Goal: Use online tool/utility: Utilize a website feature to perform a specific function

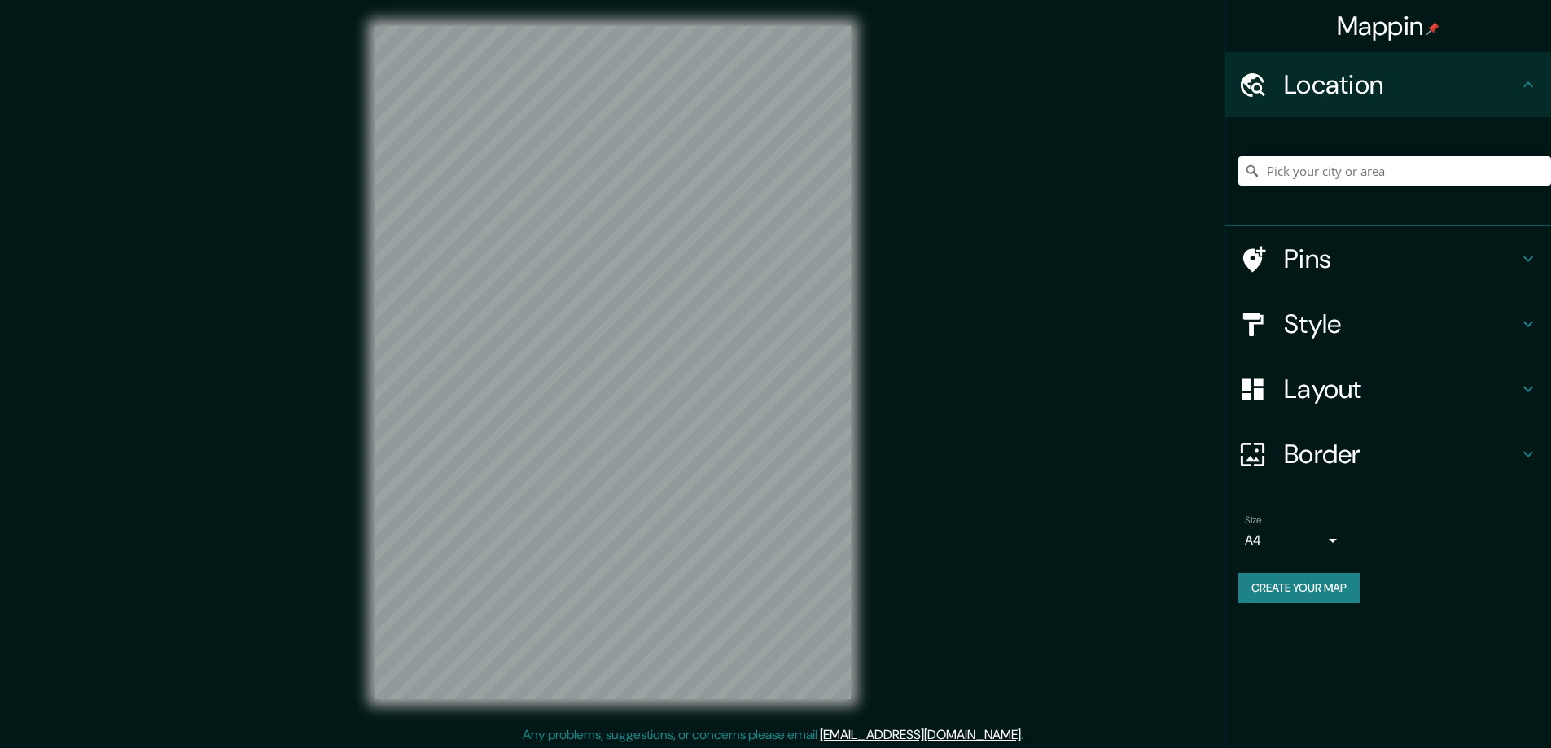
click at [1310, 333] on h4 "Style" at bounding box center [1401, 324] width 234 height 33
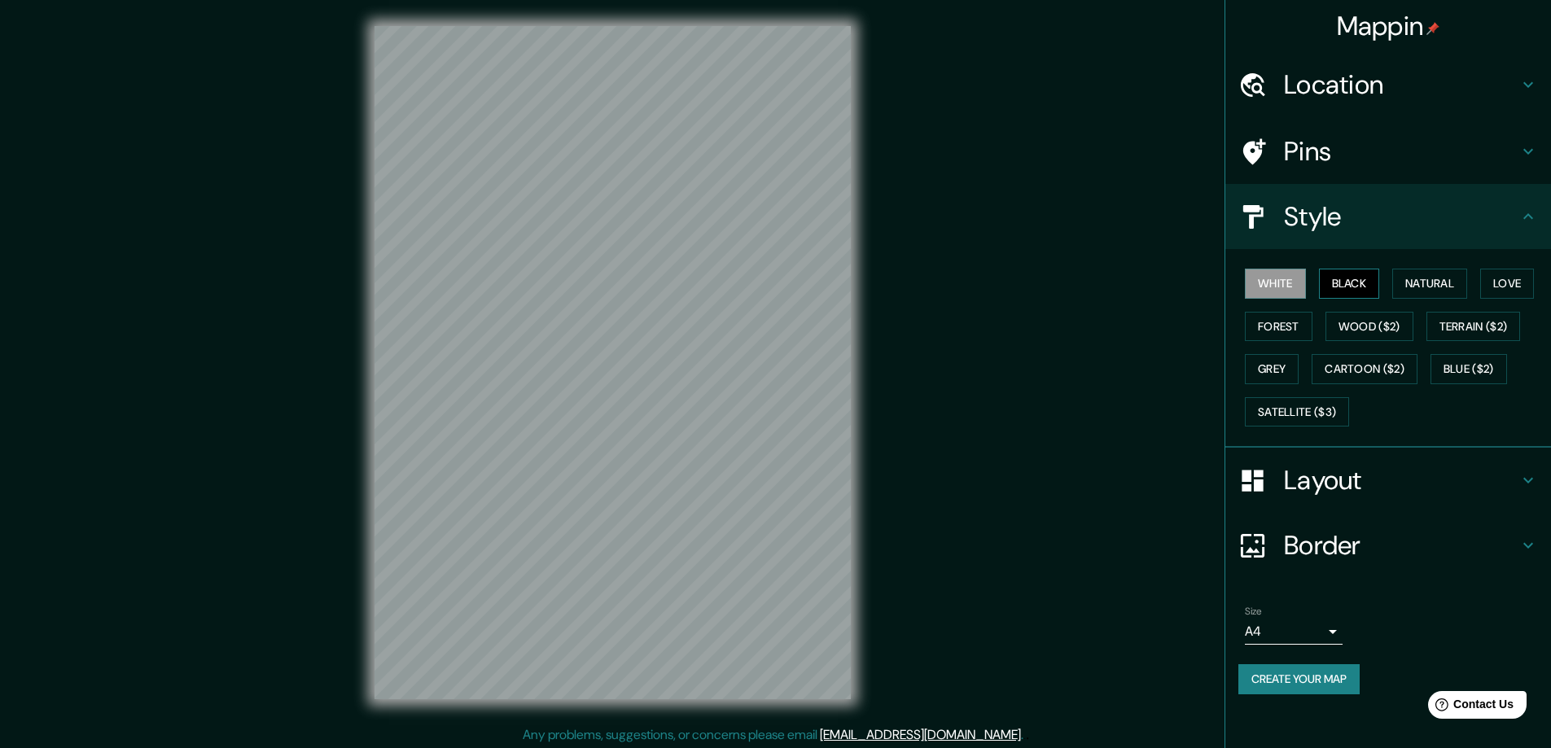
click at [1345, 282] on button "Black" at bounding box center [1349, 284] width 61 height 30
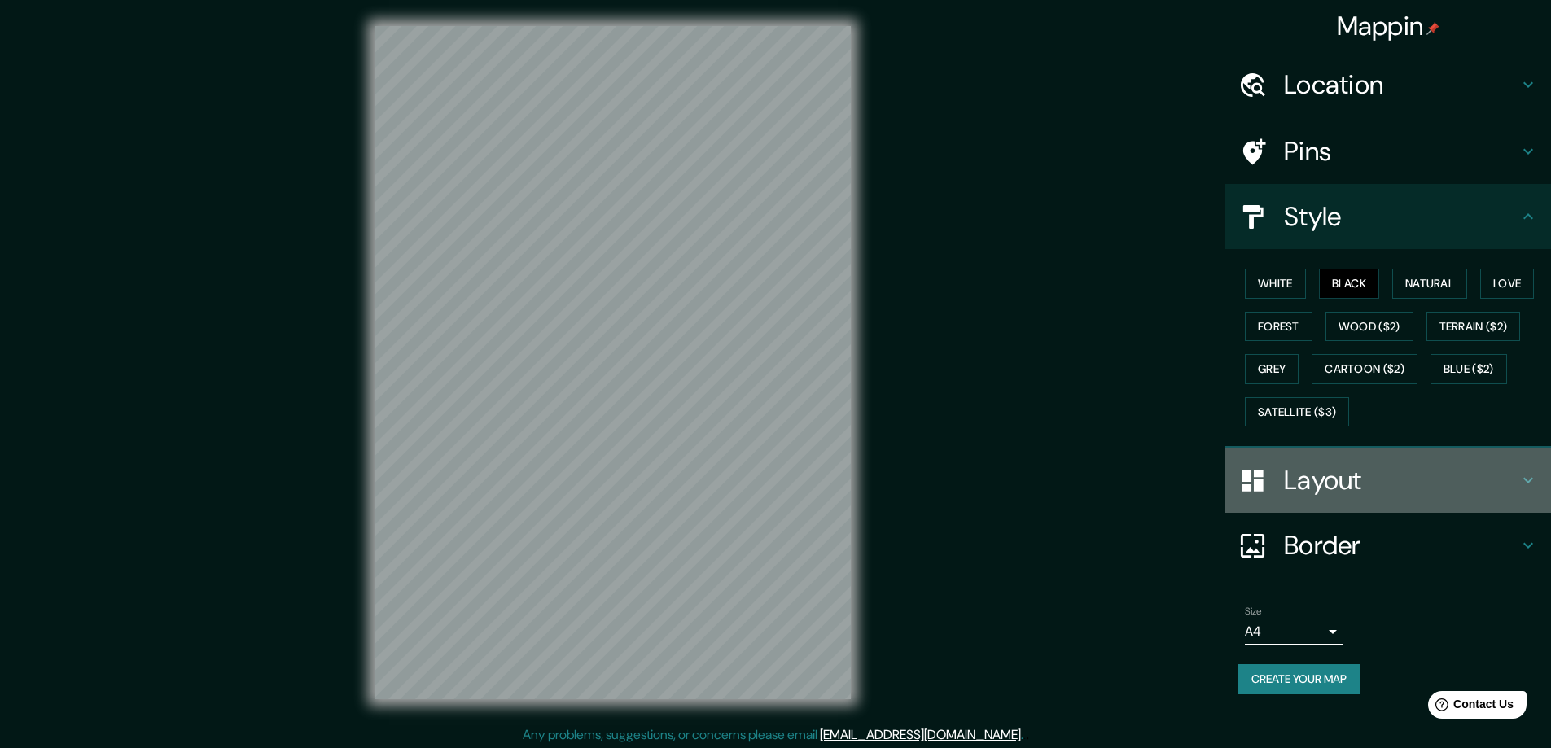
click at [1315, 475] on h4 "Layout" at bounding box center [1401, 480] width 234 height 33
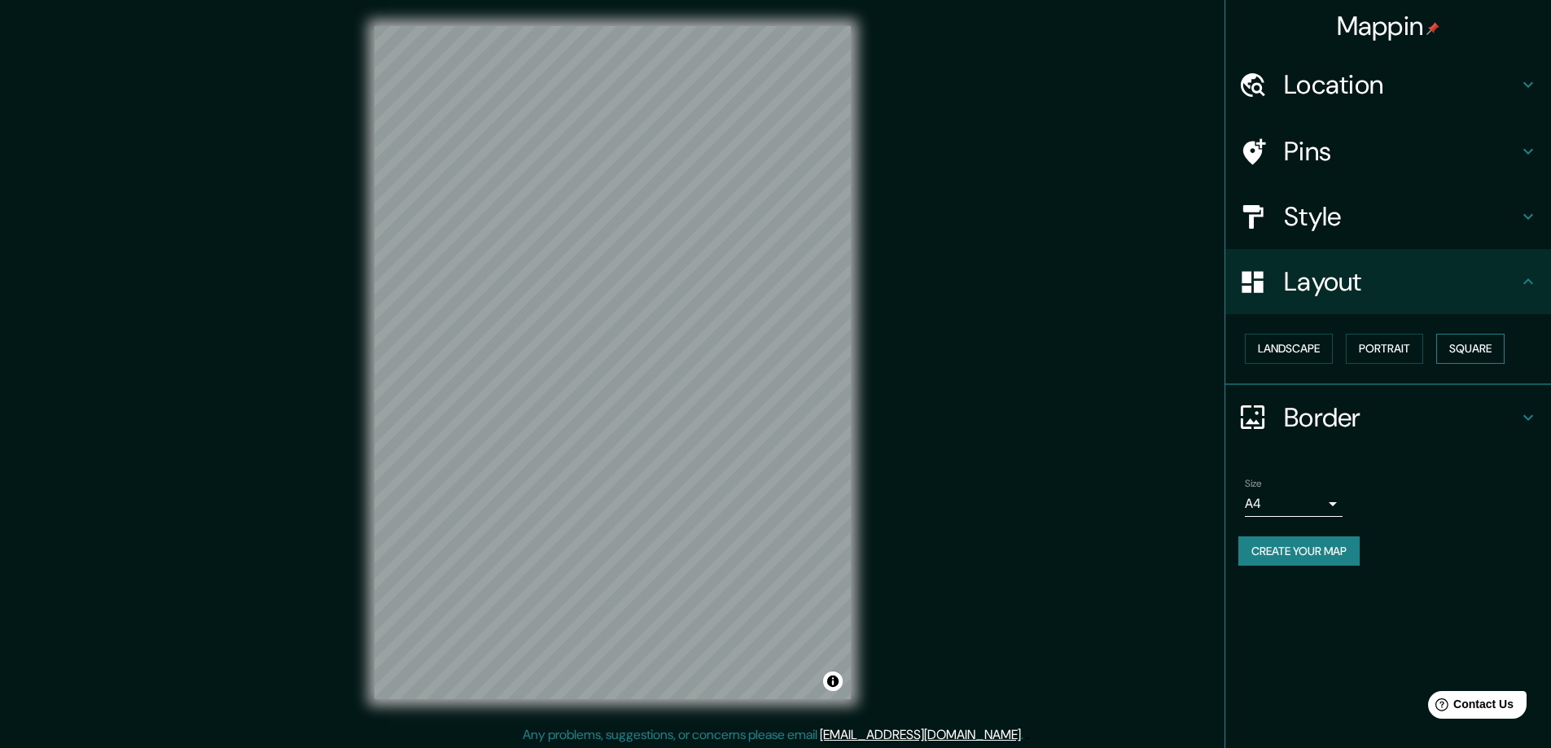
click at [1470, 348] on button "Square" at bounding box center [1470, 349] width 68 height 30
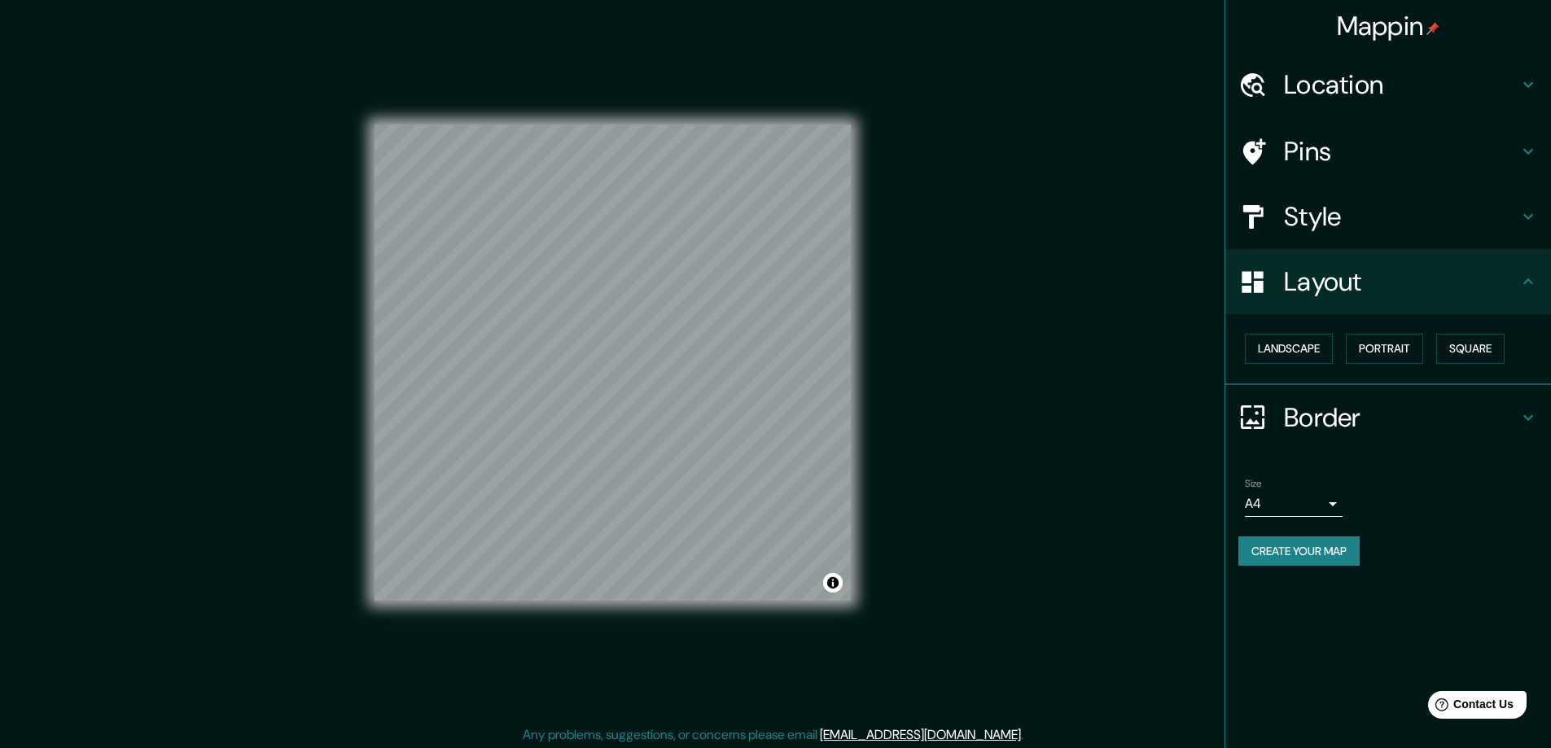
click at [1337, 504] on body "Mappin Location Pins Style Layout Landscape Portrait Square Border Choose a bor…" at bounding box center [775, 374] width 1551 height 748
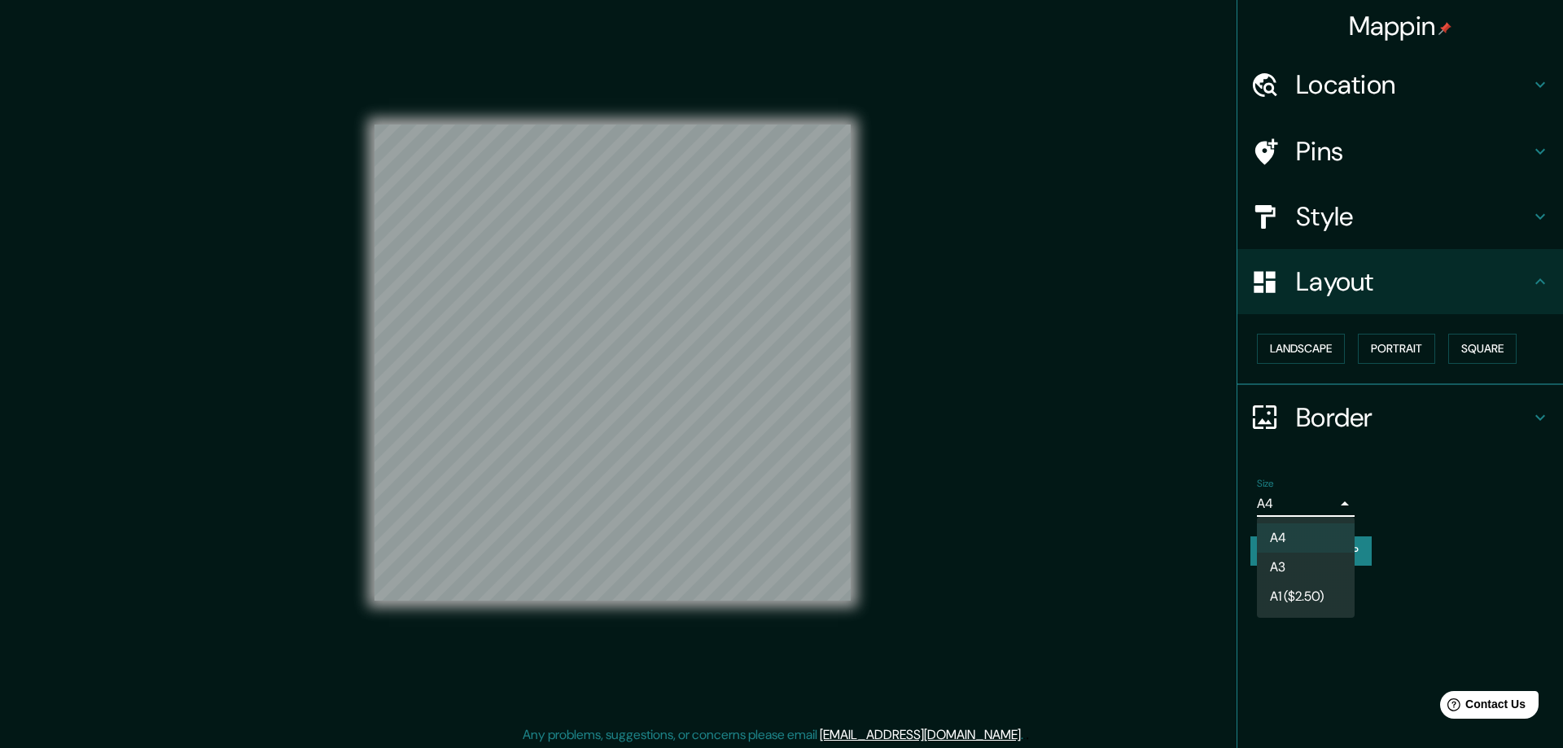
click at [1293, 564] on li "A3" at bounding box center [1306, 567] width 98 height 29
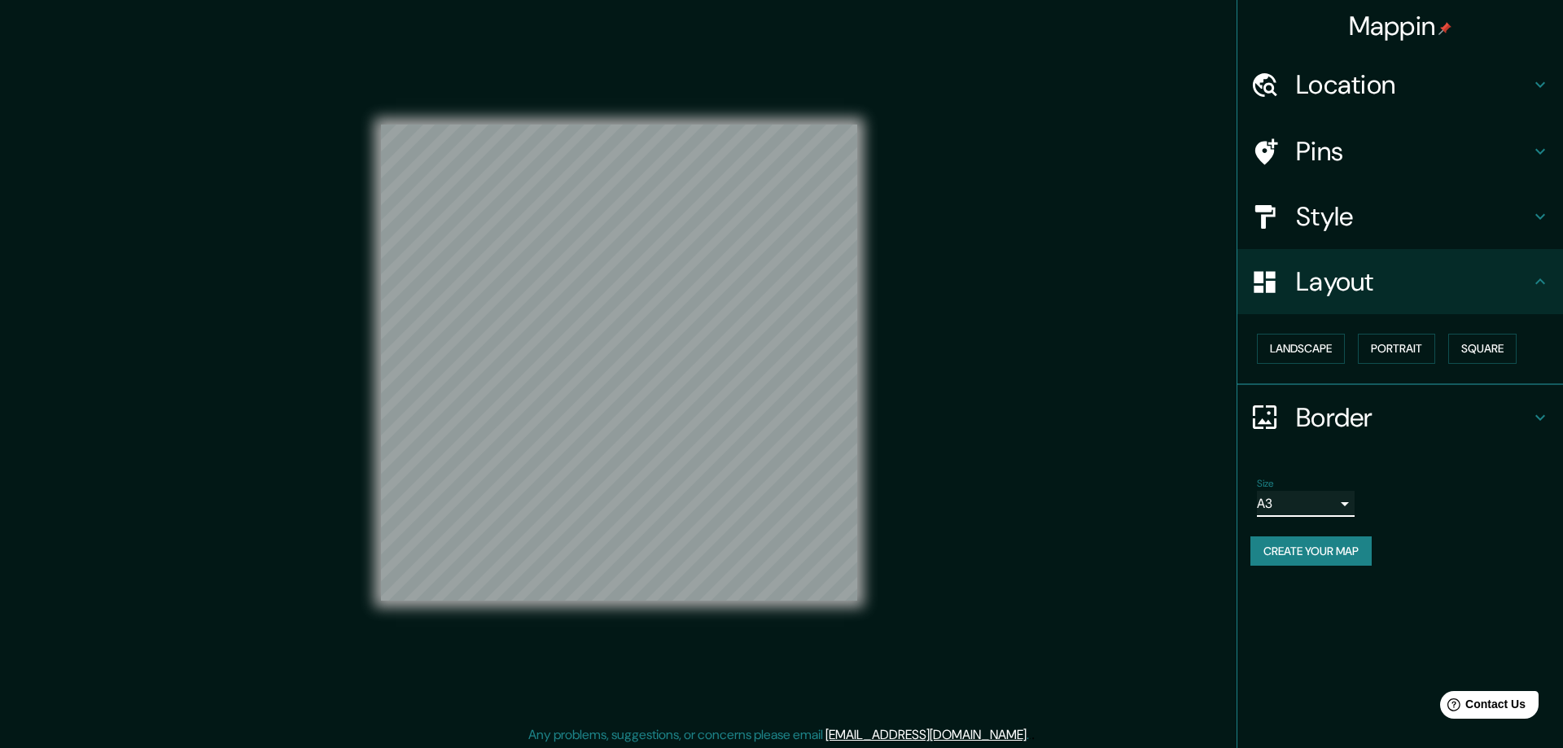
type input "a4"
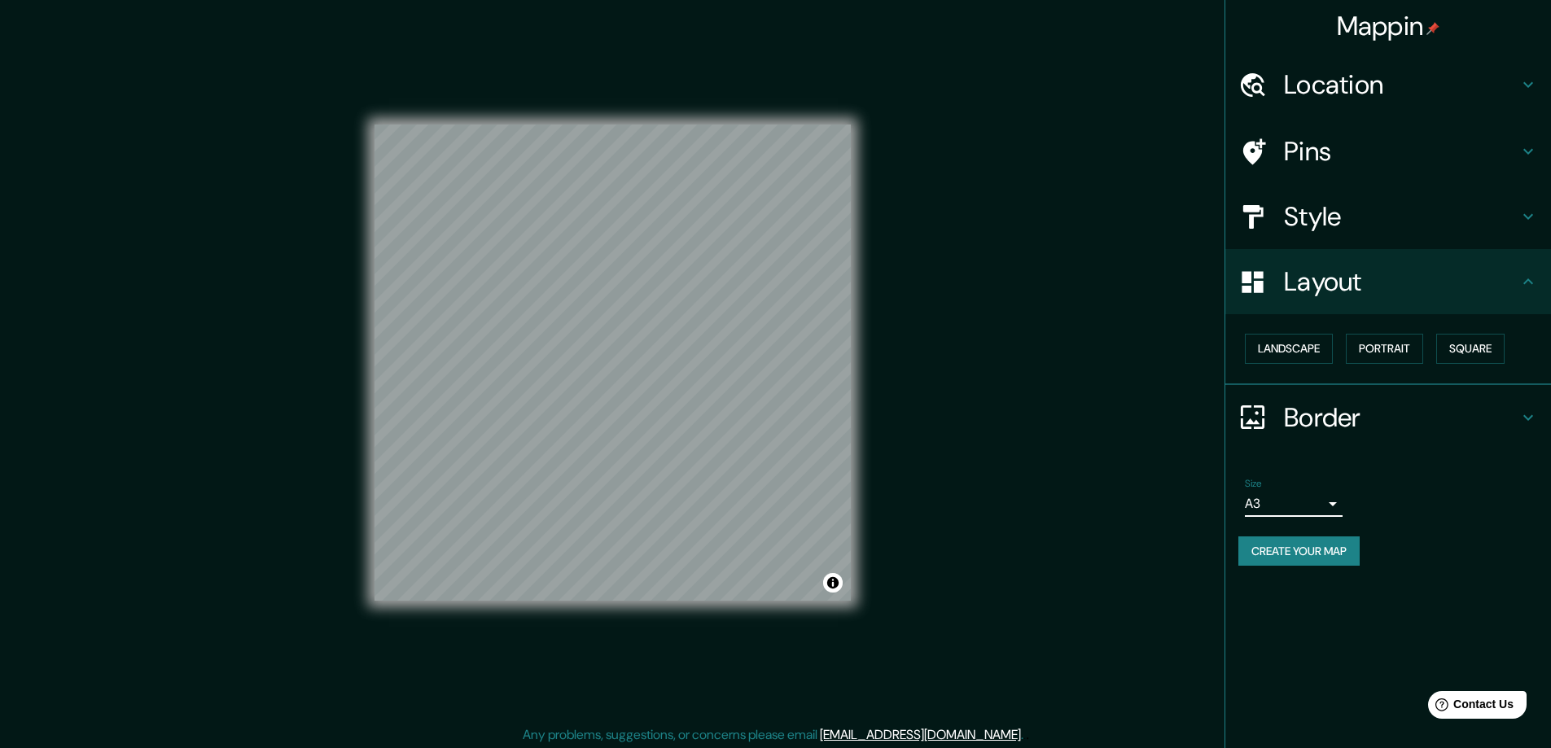
click at [1322, 85] on h4 "Location" at bounding box center [1401, 84] width 234 height 33
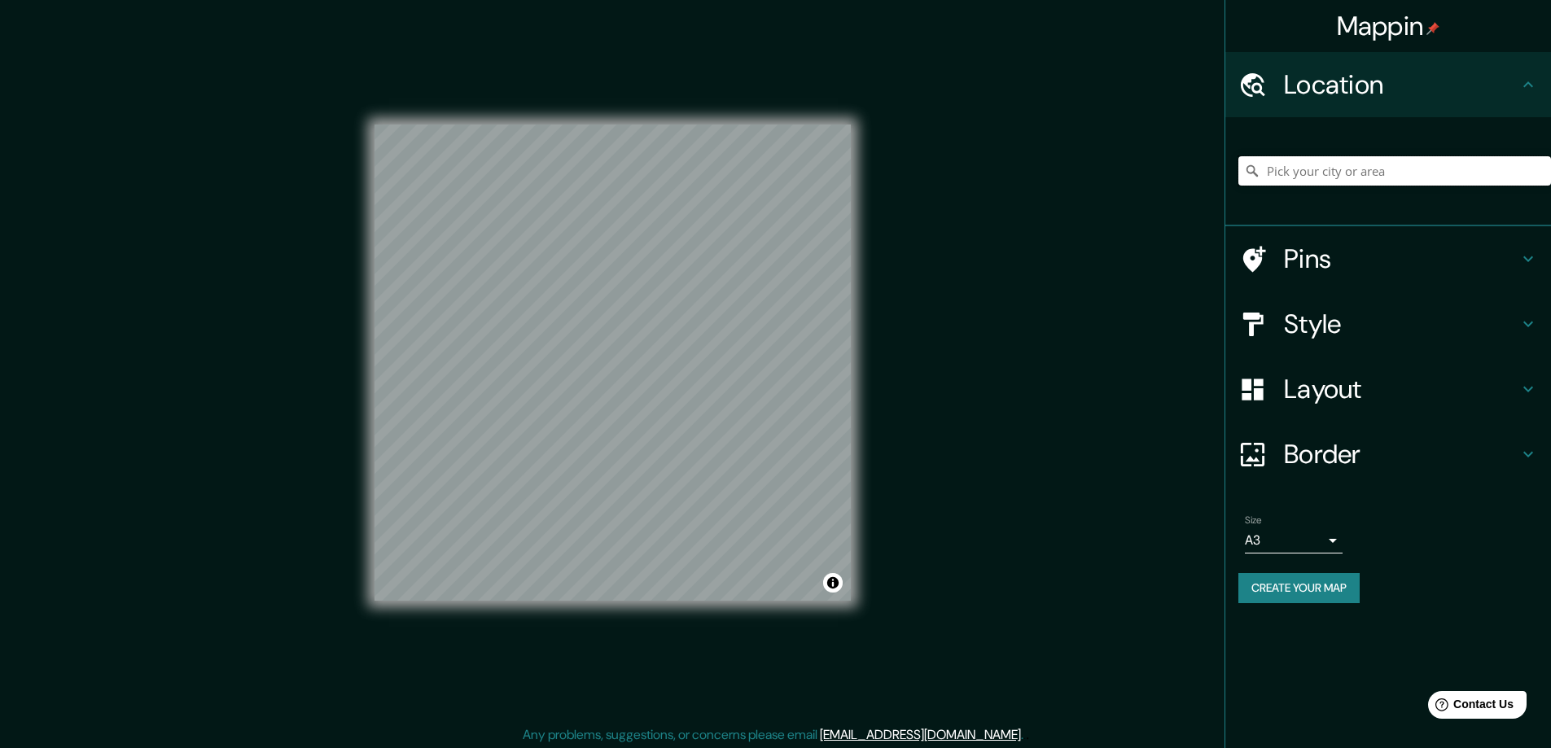
paste input "[STREET_ADDRESS][PERSON_NAME]"
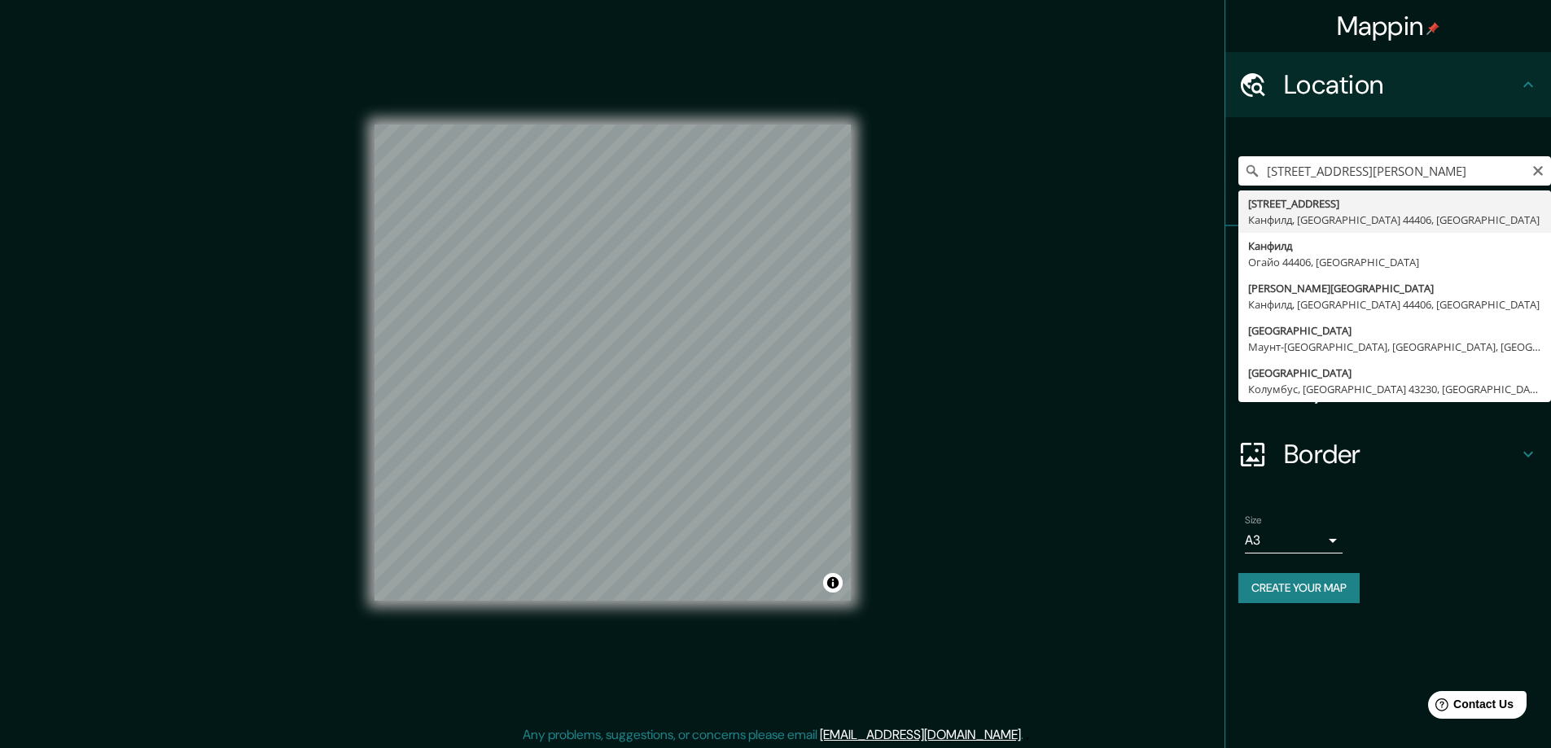
type input "[STREET_ADDRESS]"
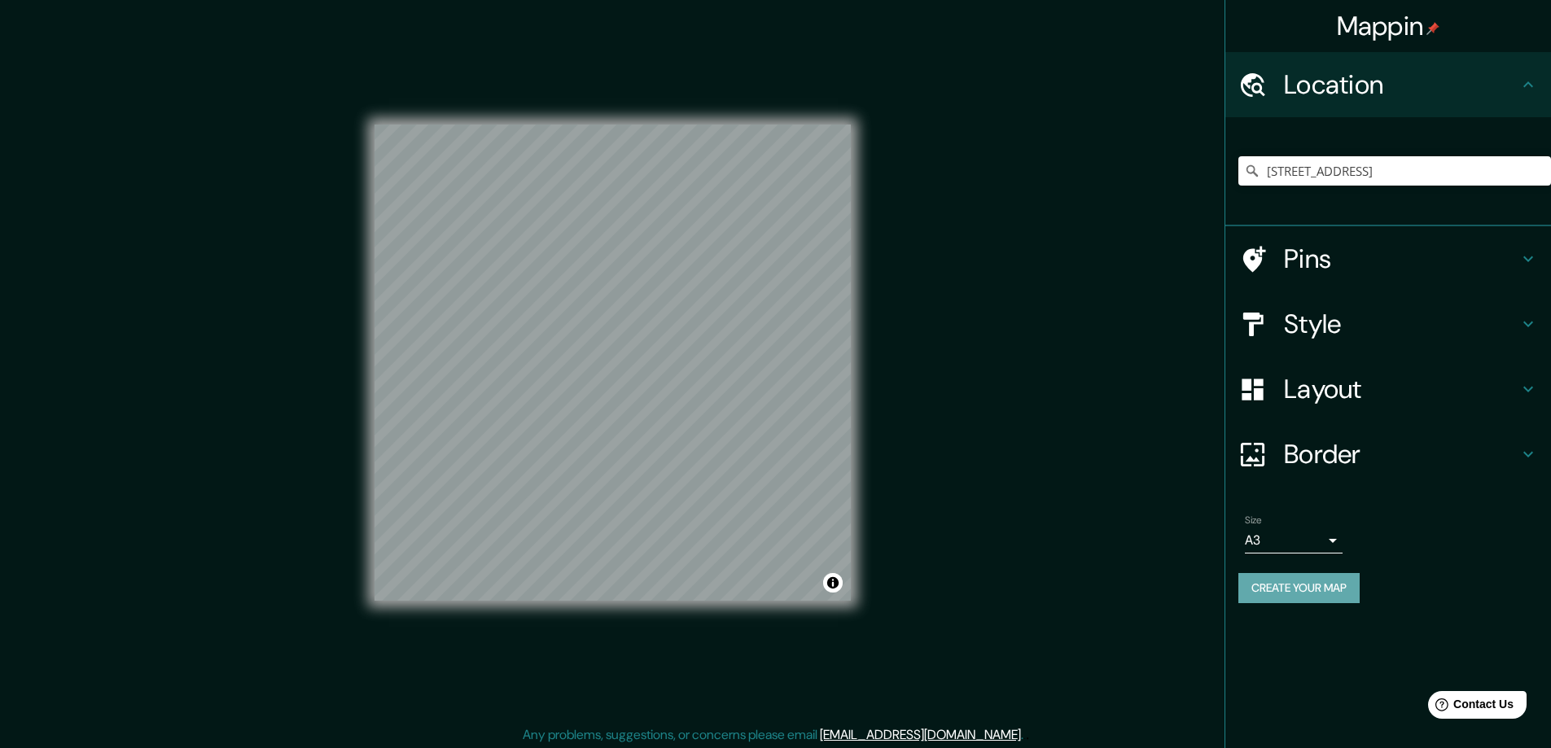
click at [1275, 588] on button "Create your map" at bounding box center [1298, 588] width 121 height 30
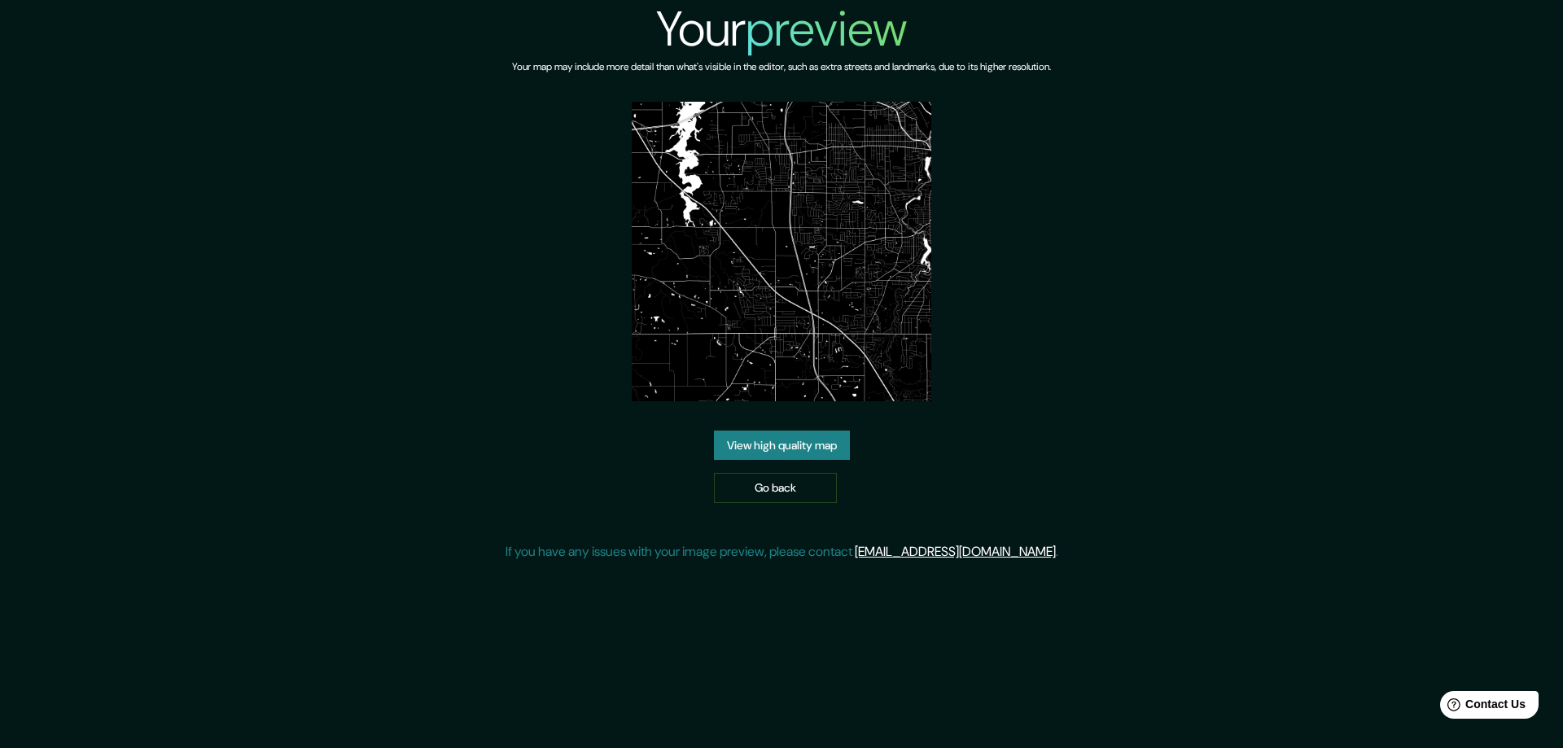
click at [774, 443] on link "View high quality map" at bounding box center [782, 446] width 136 height 30
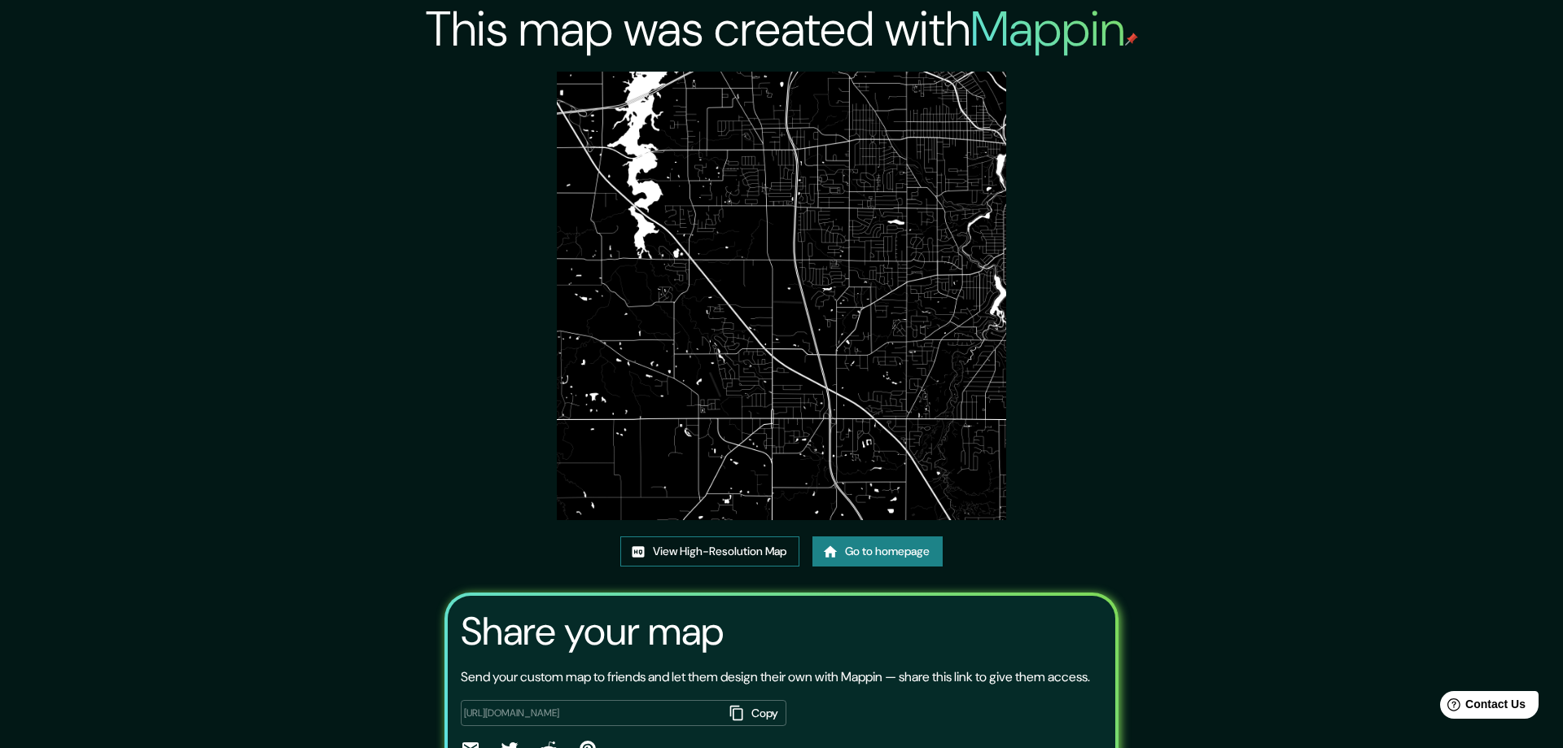
click at [654, 553] on link "View High-Resolution Map" at bounding box center [709, 551] width 179 height 30
click at [844, 549] on link "Go to homepage" at bounding box center [872, 551] width 130 height 30
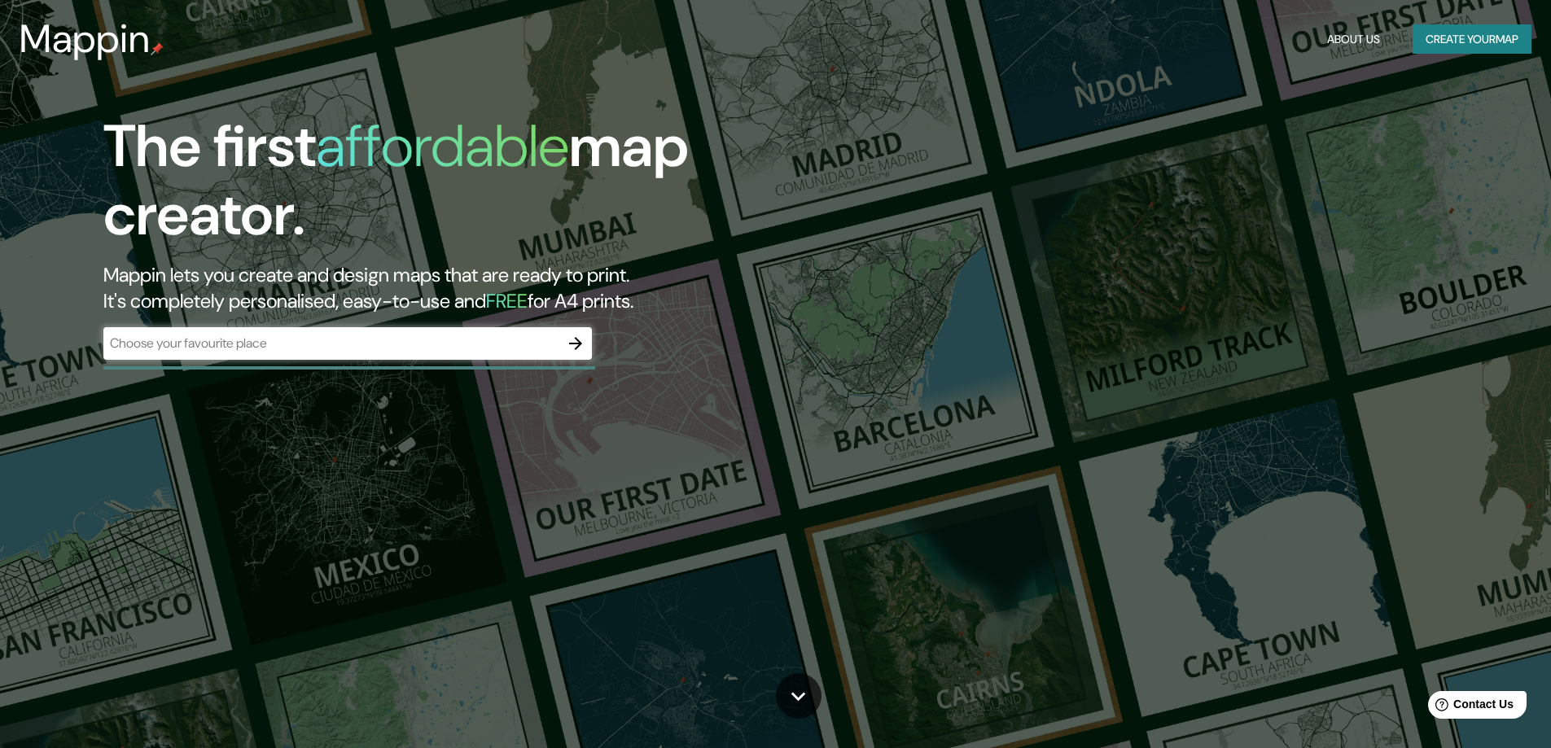
click at [525, 516] on div "The first affordable map creator. Mappin lets you create and design maps that a…" at bounding box center [775, 374] width 1551 height 748
click at [575, 341] on icon "button" at bounding box center [576, 344] width 20 height 20
